Goal: Transaction & Acquisition: Purchase product/service

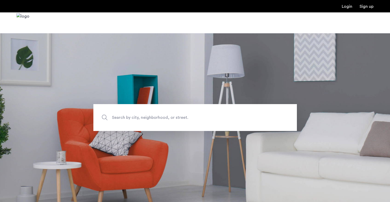
click at [153, 119] on span "Search by city, neighborhood, or street." at bounding box center [183, 117] width 142 height 7
click at [153, 119] on input "Search by city, neighborhood, or street." at bounding box center [195, 117] width 204 height 27
click at [145, 115] on span "Search by city, neighborhood, or street." at bounding box center [183, 117] width 142 height 7
click at [145, 115] on input "Search by city, neighborhood, or street." at bounding box center [195, 117] width 204 height 27
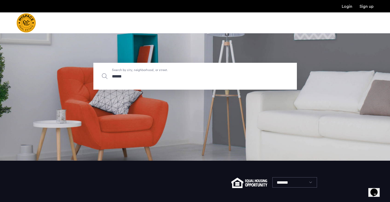
scroll to position [44, 0]
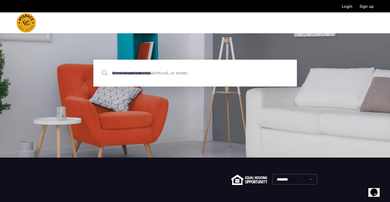
type input "**********"
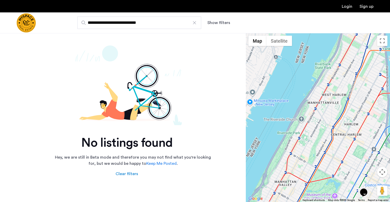
click at [195, 25] on input "**********" at bounding box center [139, 23] width 124 height 12
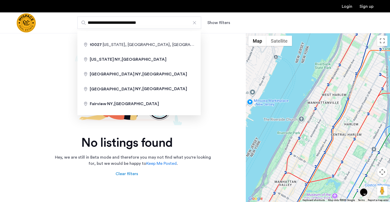
click at [195, 21] on div at bounding box center [194, 22] width 5 height 5
click at [195, 21] on input "**********" at bounding box center [139, 23] width 124 height 12
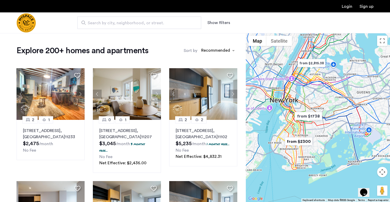
click at [384, 171] on button "Map camera controls" at bounding box center [382, 172] width 10 height 10
click at [370, 161] on button "Zoom in" at bounding box center [369, 159] width 10 height 10
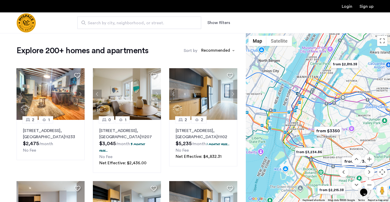
drag, startPoint x: 294, startPoint y: 103, endPoint x: 333, endPoint y: 154, distance: 63.5
click at [333, 154] on div at bounding box center [318, 117] width 144 height 169
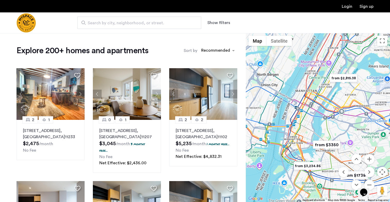
drag, startPoint x: 324, startPoint y: 90, endPoint x: 324, endPoint y: 133, distance: 43.3
click at [324, 133] on div at bounding box center [318, 117] width 144 height 169
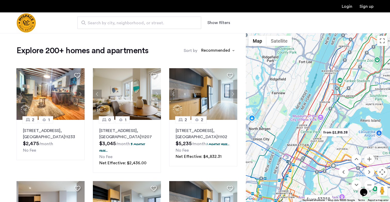
drag, startPoint x: 364, startPoint y: 115, endPoint x: 355, endPoint y: 139, distance: 25.7
click at [355, 139] on div at bounding box center [318, 117] width 144 height 169
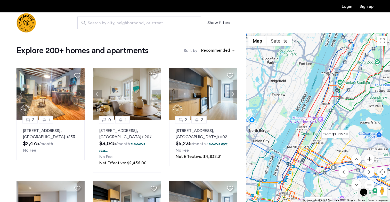
click at [368, 158] on button "Zoom in" at bounding box center [369, 159] width 10 height 10
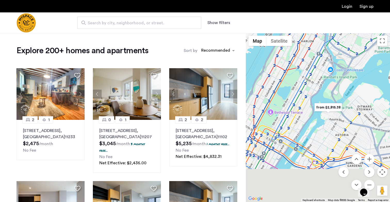
drag, startPoint x: 349, startPoint y: 139, endPoint x: 320, endPoint y: 41, distance: 101.3
click at [320, 41] on div at bounding box center [318, 117] width 144 height 169
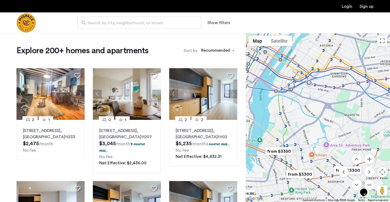
drag, startPoint x: 329, startPoint y: 96, endPoint x: 316, endPoint y: 55, distance: 43.2
click at [316, 55] on div at bounding box center [318, 117] width 144 height 169
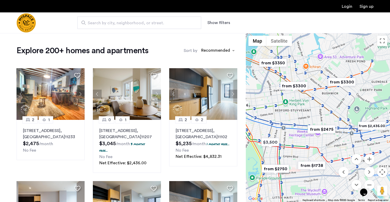
drag, startPoint x: 306, startPoint y: 103, endPoint x: 302, endPoint y: 17, distance: 86.3
click at [314, 166] on img "from $1738" at bounding box center [312, 165] width 32 height 12
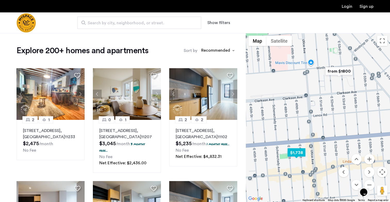
click at [299, 151] on img "$1,738" at bounding box center [297, 153] width 22 height 12
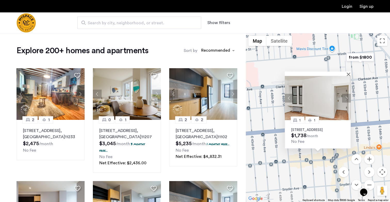
click at [349, 94] on button "Next apartment" at bounding box center [346, 98] width 9 height 9
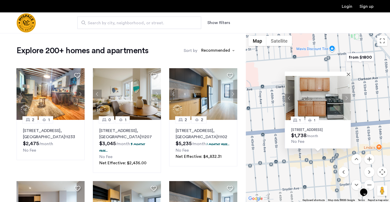
click at [349, 94] on button "Next apartment" at bounding box center [346, 98] width 9 height 9
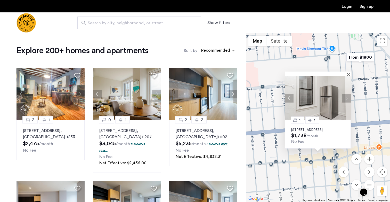
click at [349, 94] on button "Next apartment" at bounding box center [346, 98] width 9 height 9
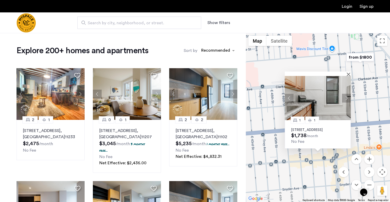
click at [349, 94] on button "Next apartment" at bounding box center [346, 98] width 9 height 9
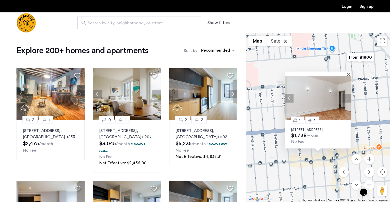
click at [349, 94] on button "Next apartment" at bounding box center [346, 98] width 9 height 9
click at [348, 94] on button "Next apartment" at bounding box center [346, 98] width 9 height 9
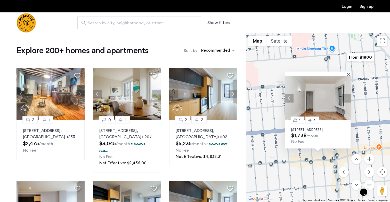
click at [348, 94] on button "Next apartment" at bounding box center [346, 98] width 9 height 9
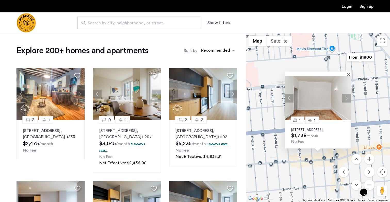
click at [348, 94] on button "Next apartment" at bounding box center [346, 98] width 9 height 9
